Goal: Task Accomplishment & Management: Manage account settings

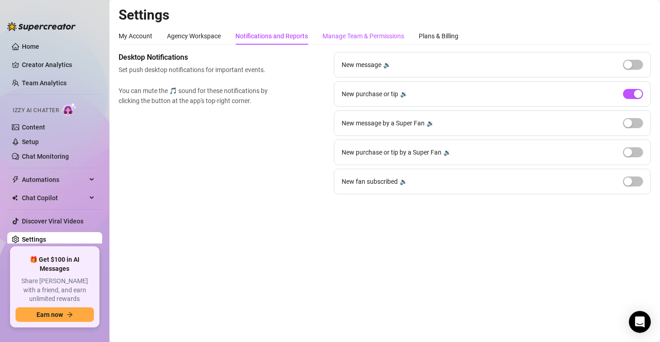
click at [344, 31] on div "Manage Team & Permissions" at bounding box center [364, 36] width 82 height 10
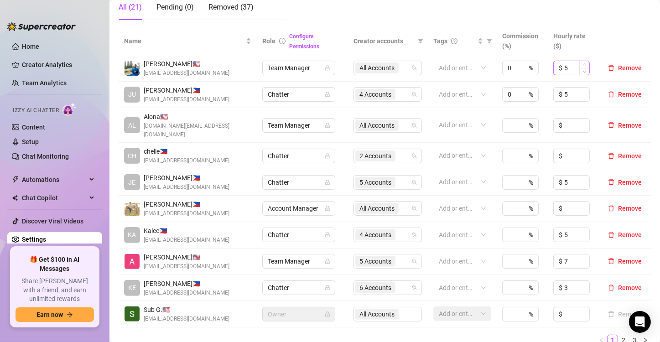
scroll to position [180, 0]
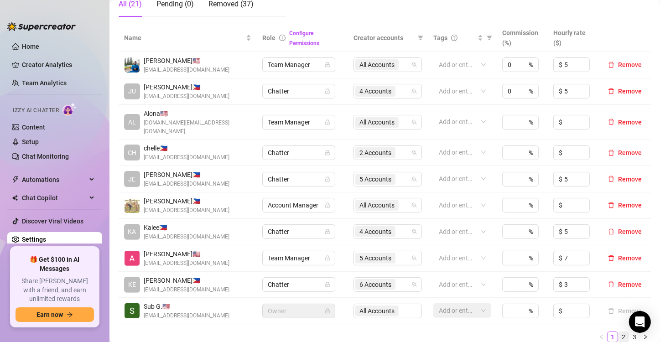
click at [619, 332] on link "2" at bounding box center [624, 337] width 10 height 10
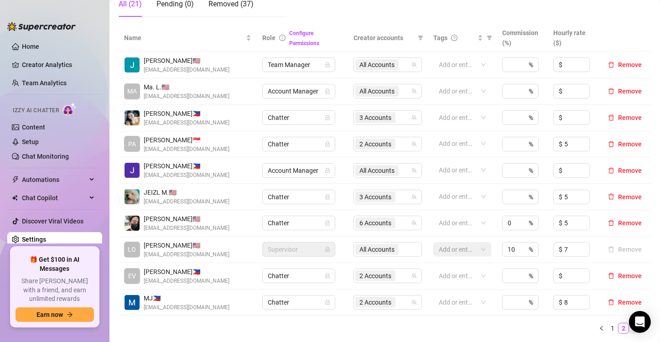
click at [630, 329] on link "3" at bounding box center [635, 328] width 10 height 10
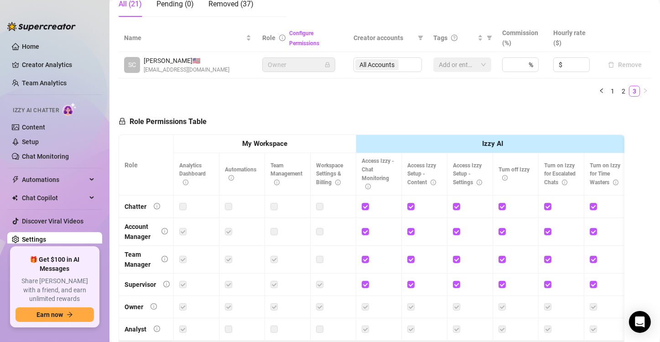
scroll to position [193, 0]
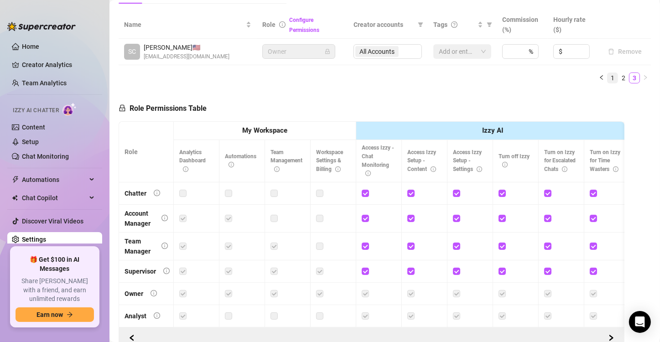
click at [608, 78] on link "1" at bounding box center [613, 78] width 10 height 10
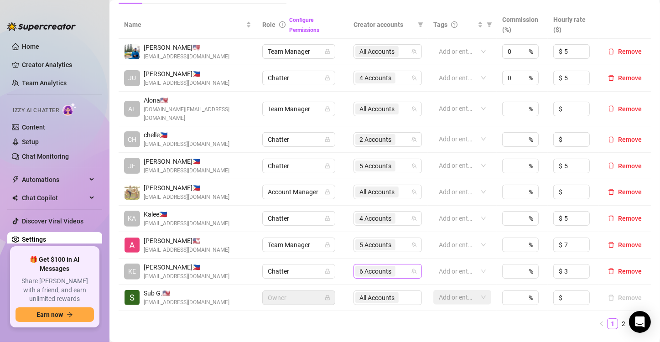
click at [386, 266] on span "6 Accounts" at bounding box center [376, 271] width 32 height 10
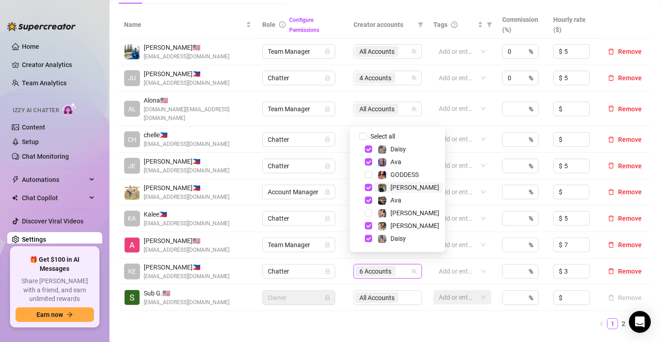
click at [406, 186] on span "[PERSON_NAME]" at bounding box center [408, 187] width 69 height 11
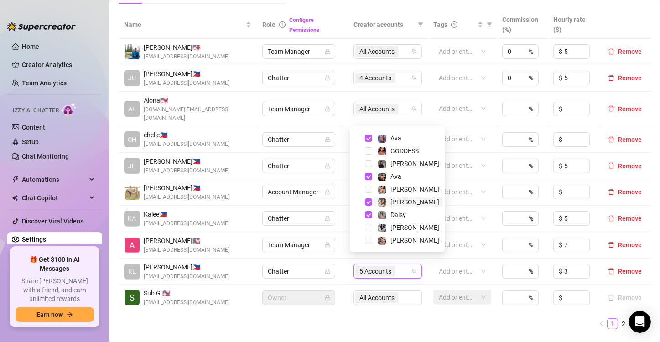
scroll to position [0, 0]
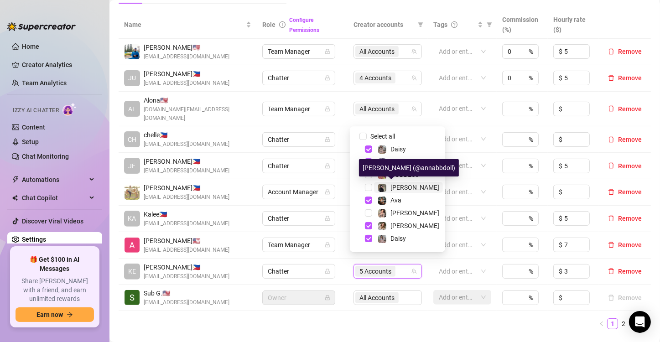
click at [399, 186] on span "[PERSON_NAME]" at bounding box center [415, 187] width 49 height 7
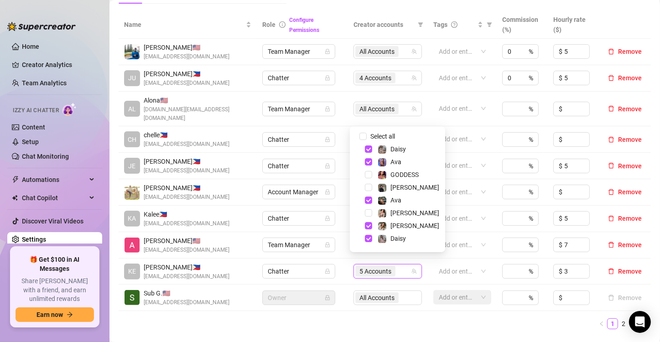
click at [381, 318] on ul "1 2 3" at bounding box center [385, 323] width 532 height 11
